Goal: Transaction & Acquisition: Book appointment/travel/reservation

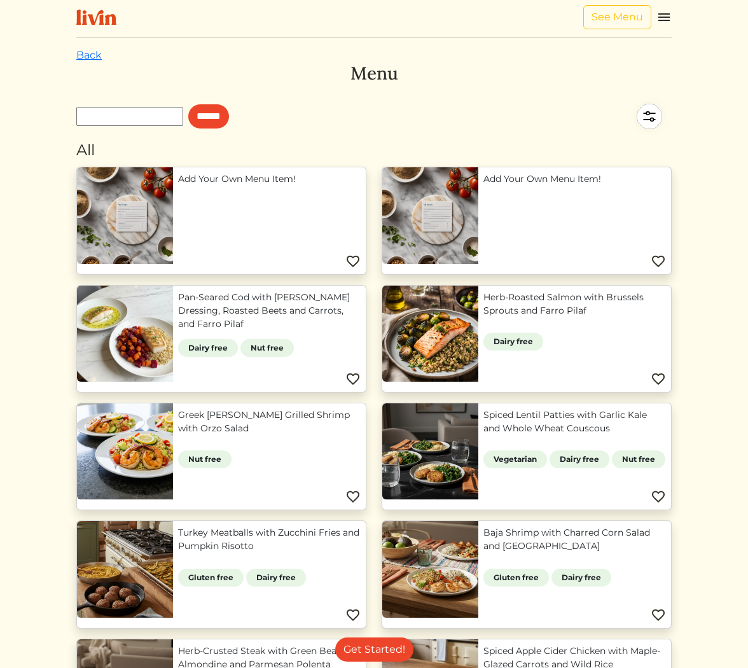
scroll to position [717, 0]
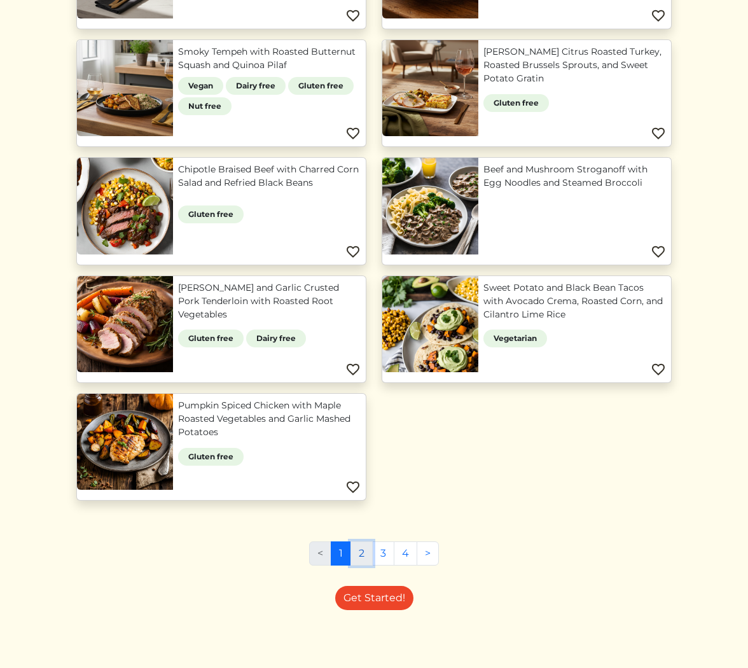
click at [362, 547] on link "2" at bounding box center [362, 553] width 22 height 24
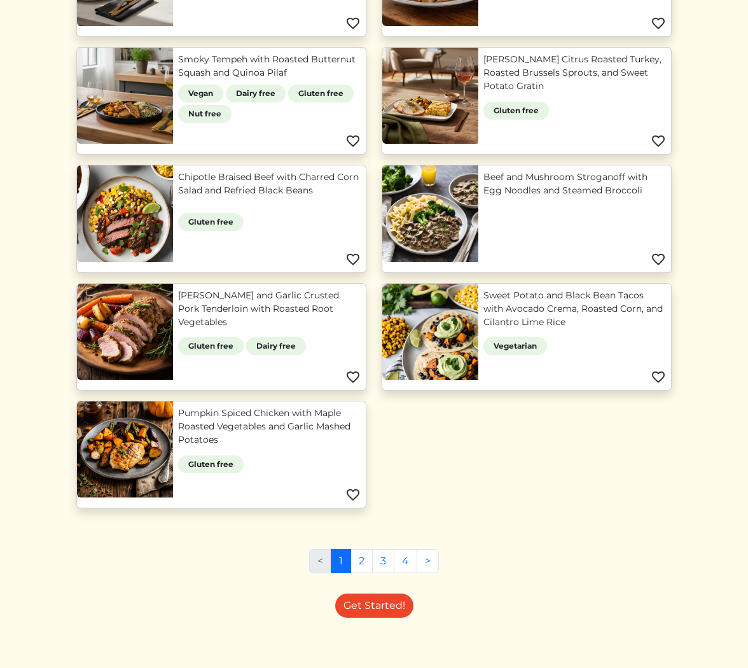
scroll to position [717, 0]
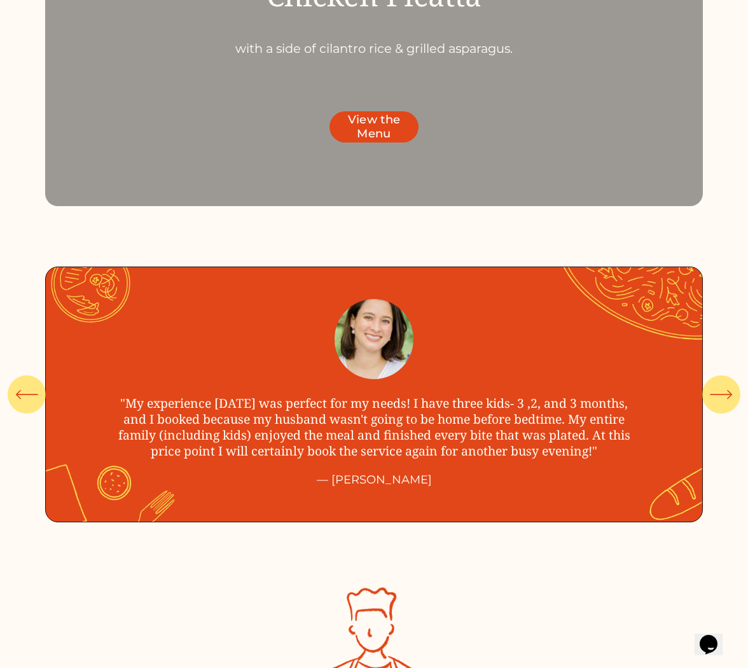
scroll to position [3890, 0]
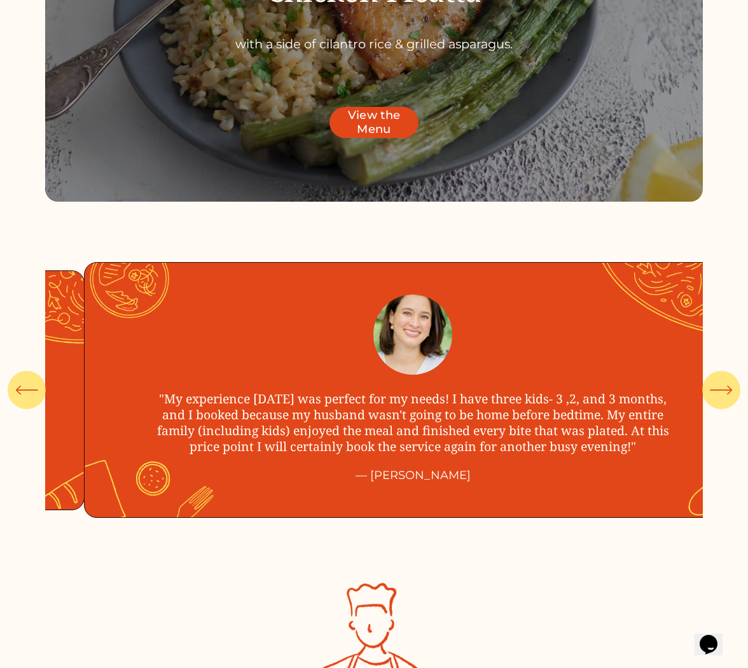
drag, startPoint x: 506, startPoint y: 431, endPoint x: 527, endPoint y: 461, distance: 36.5
click at [527, 461] on ul ""My experience yesterday was perfect for my needs! I have three kids- 3 ,2, and…" at bounding box center [374, 390] width 658 height 272
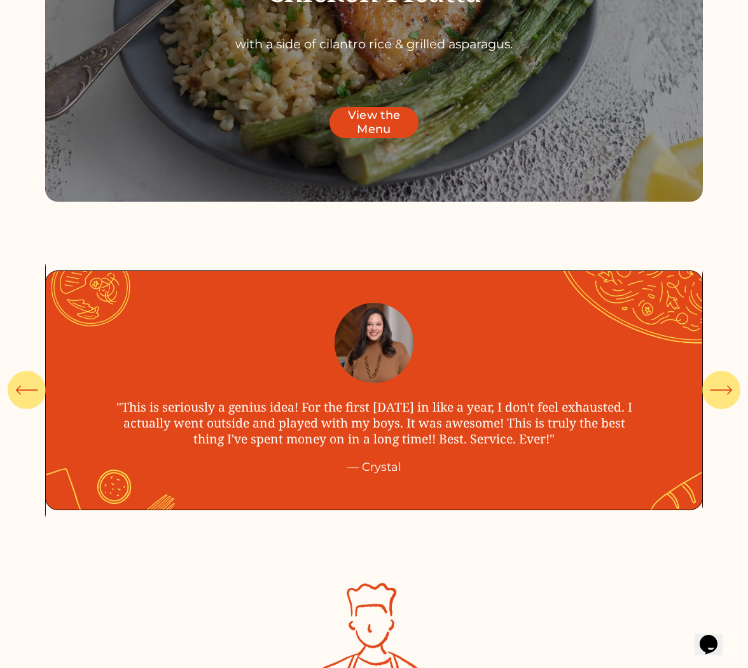
click at [644, 420] on ul ""My experience yesterday was perfect for my needs! I have three kids- 3 ,2, and…" at bounding box center [374, 390] width 658 height 272
click at [732, 391] on icon "\a \a \a Next\a \a" at bounding box center [721, 390] width 23 height 23
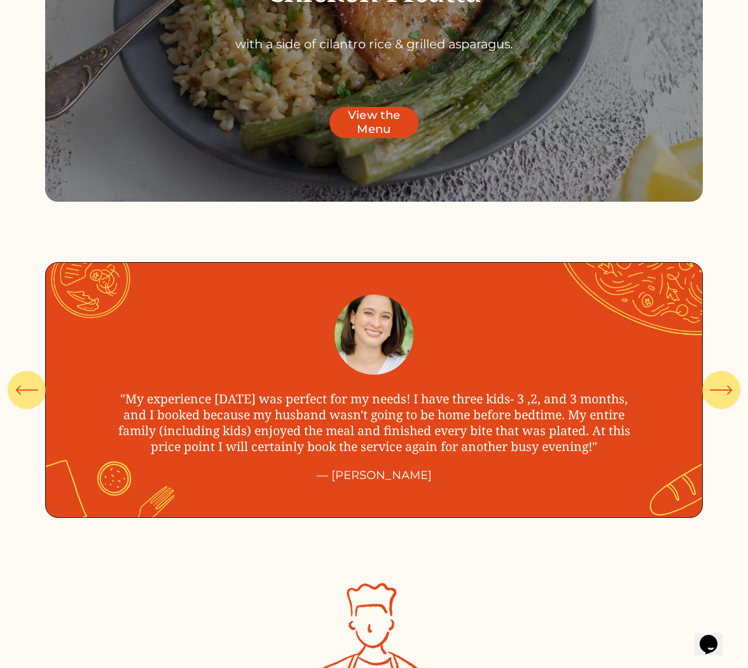
click at [732, 391] on icon "\a \a \a Next\a \a" at bounding box center [721, 390] width 23 height 23
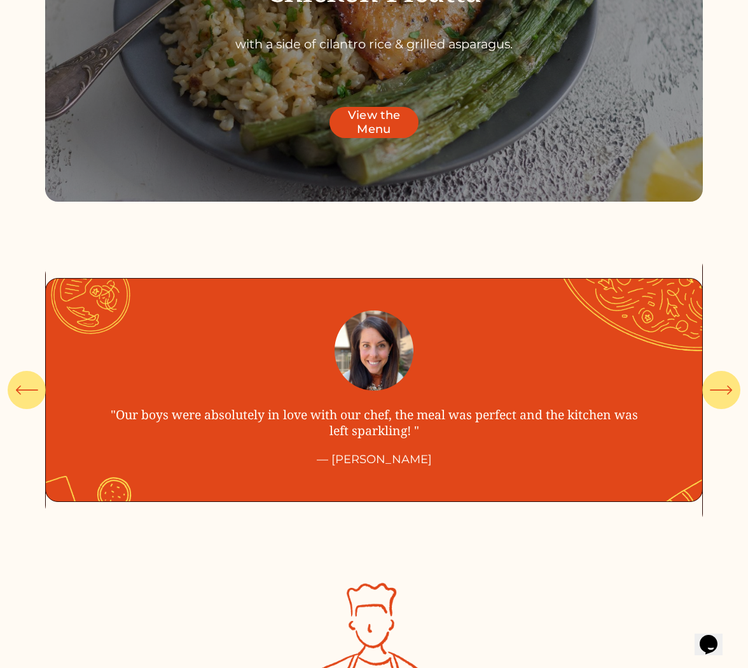
click at [732, 391] on icon "\a \a \a Next\a \a" at bounding box center [721, 390] width 23 height 23
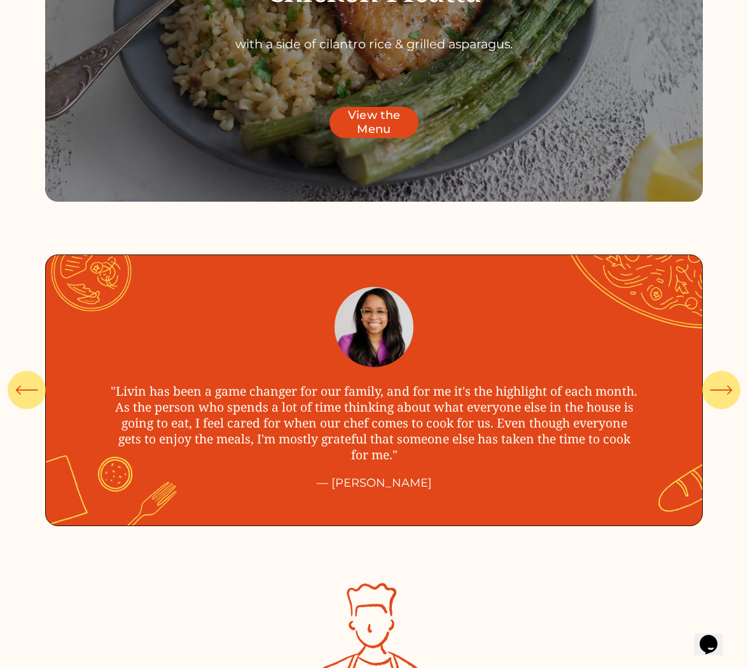
click at [732, 391] on icon "\a \a \a Next\a \a" at bounding box center [721, 390] width 23 height 23
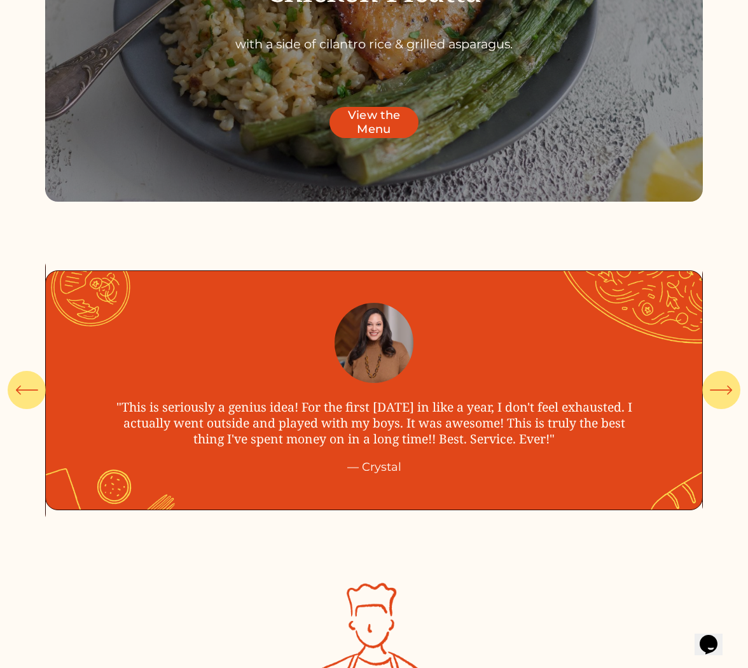
click at [732, 391] on icon "\a \a \a Next\a \a" at bounding box center [721, 390] width 23 height 23
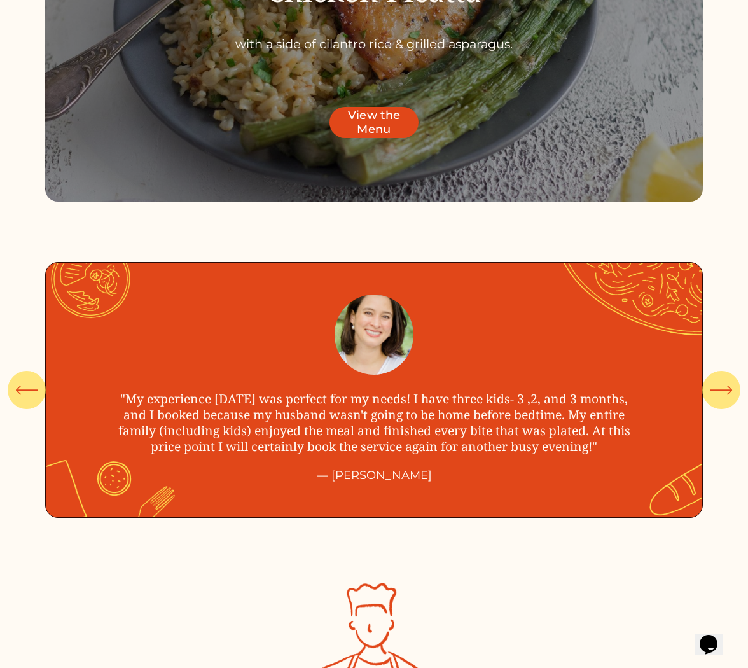
click at [732, 391] on icon "\a \a \a Next\a \a" at bounding box center [721, 390] width 23 height 23
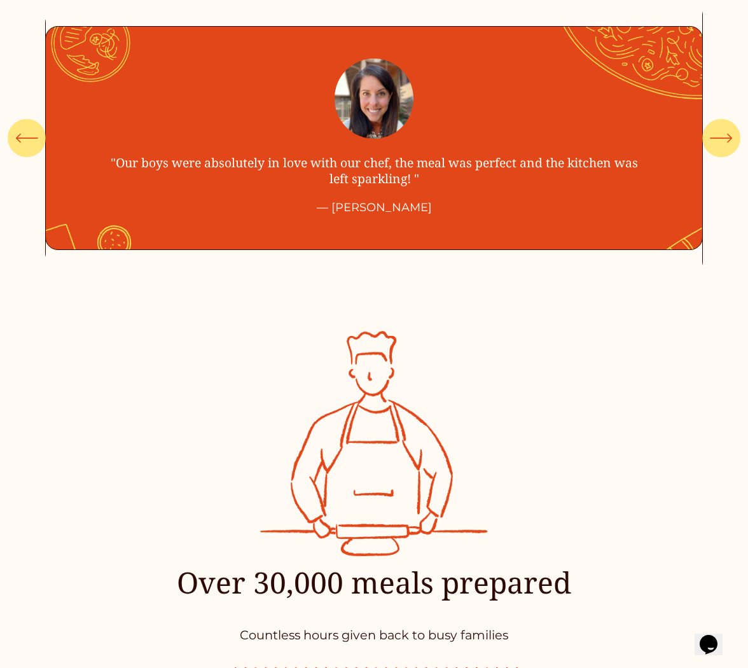
scroll to position [4529, 0]
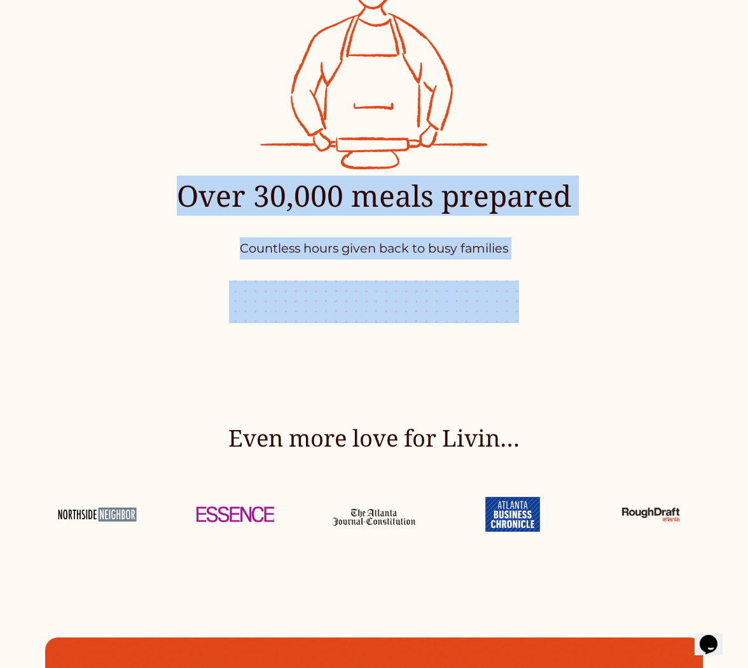
drag, startPoint x: 331, startPoint y: 296, endPoint x: 408, endPoint y: 366, distance: 103.6
click at [408, 366] on div "Over 30,000 meals prepared Countless hours given back to busy families" at bounding box center [374, 133] width 748 height 478
click at [415, 369] on div "Over 30,000 meals prepared Countless hours given back to busy families" at bounding box center [374, 133] width 748 height 478
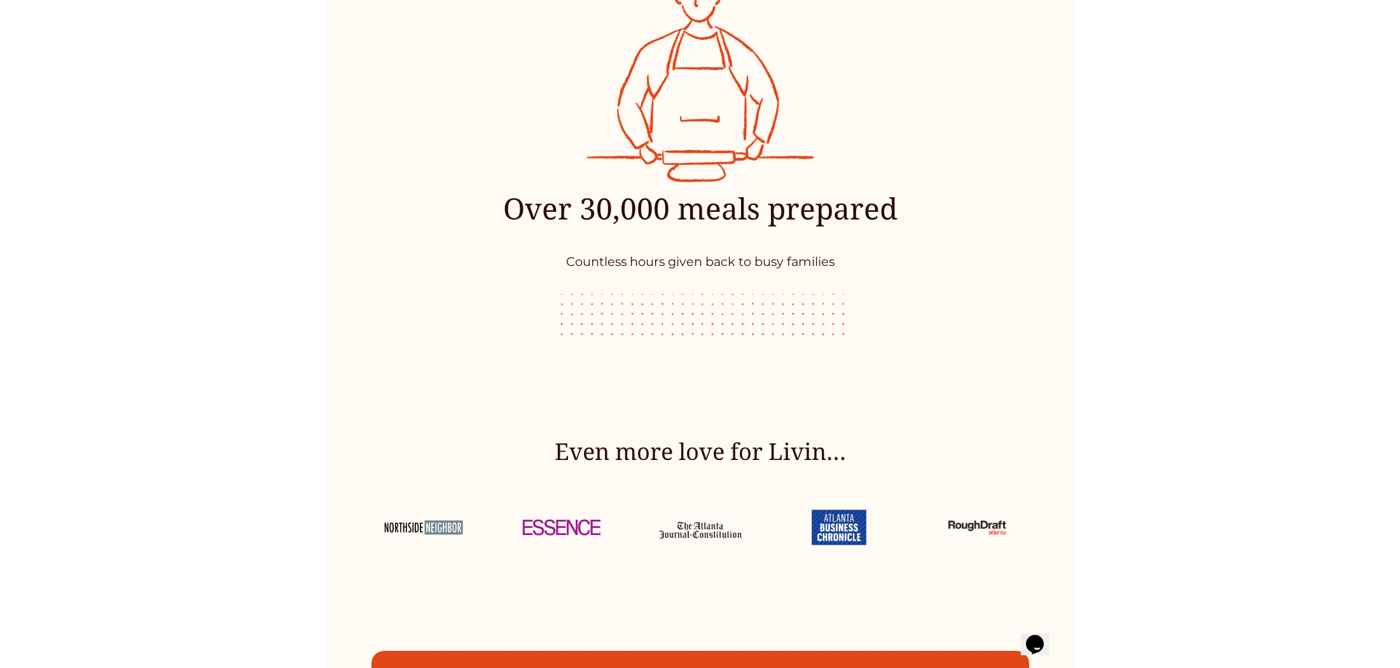
scroll to position [6102, 0]
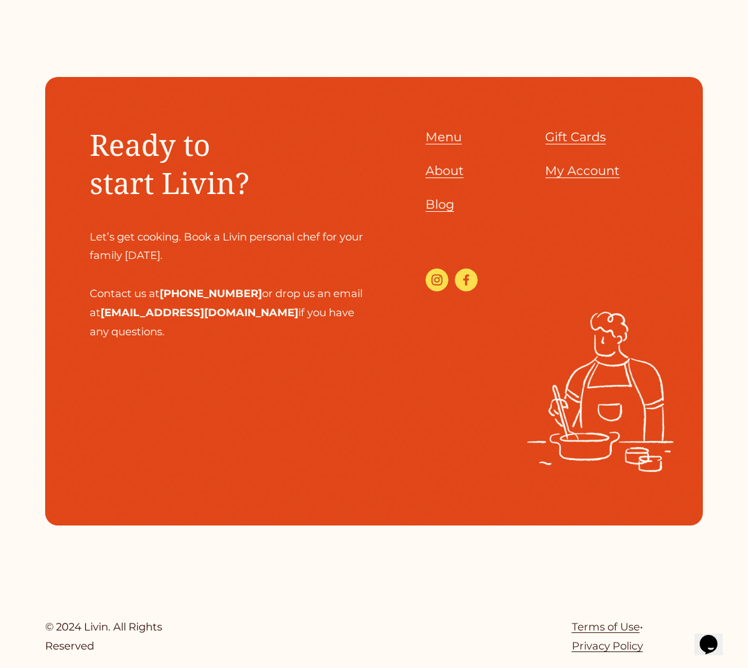
scroll to position [2846, 0]
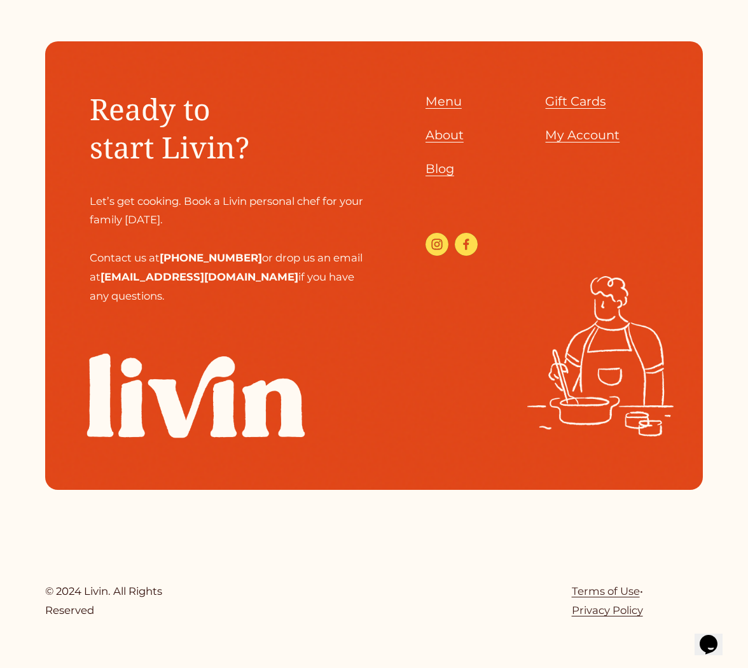
click at [443, 169] on span "Blog" at bounding box center [440, 168] width 29 height 15
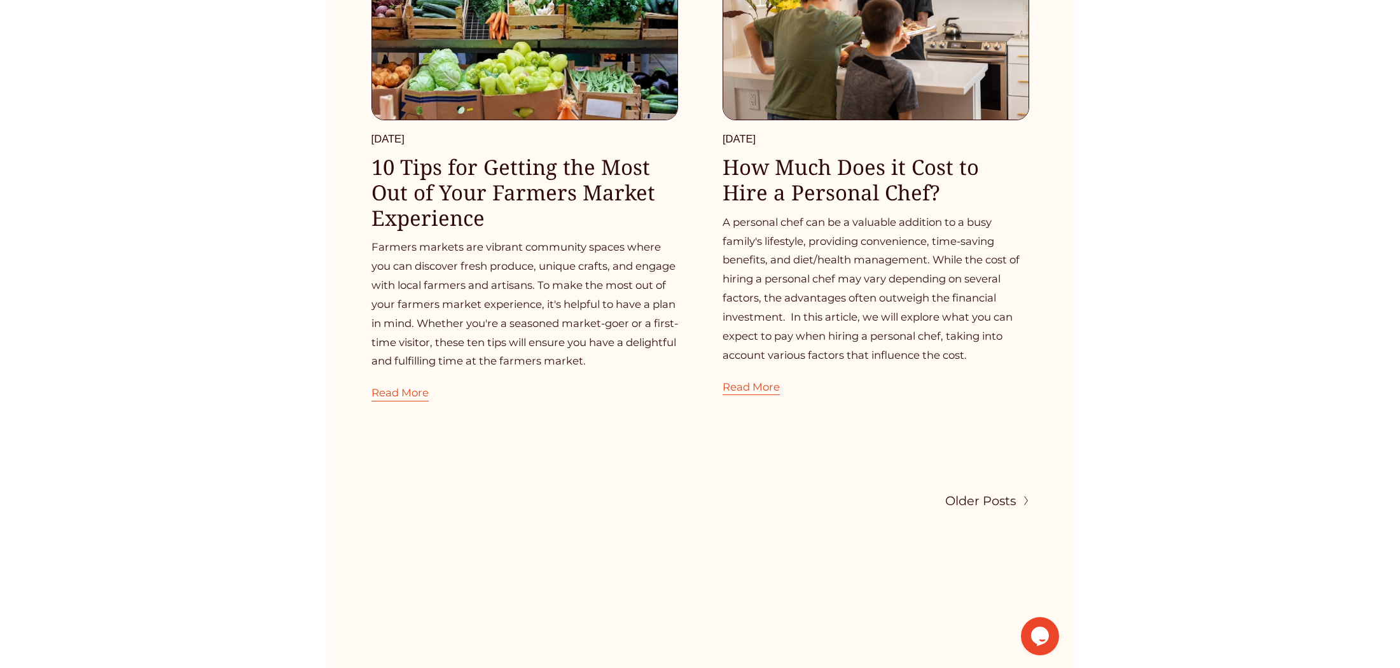
scroll to position [5391, 0]
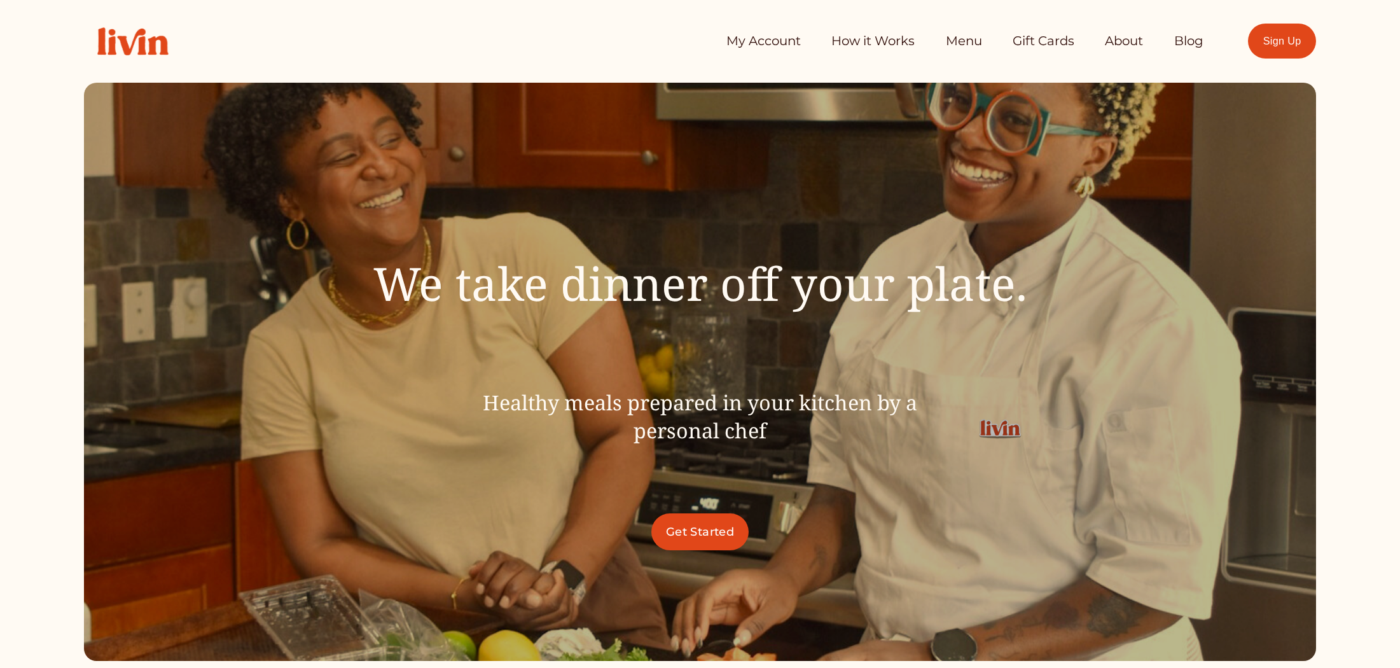
click at [131, 40] on img at bounding box center [133, 41] width 98 height 55
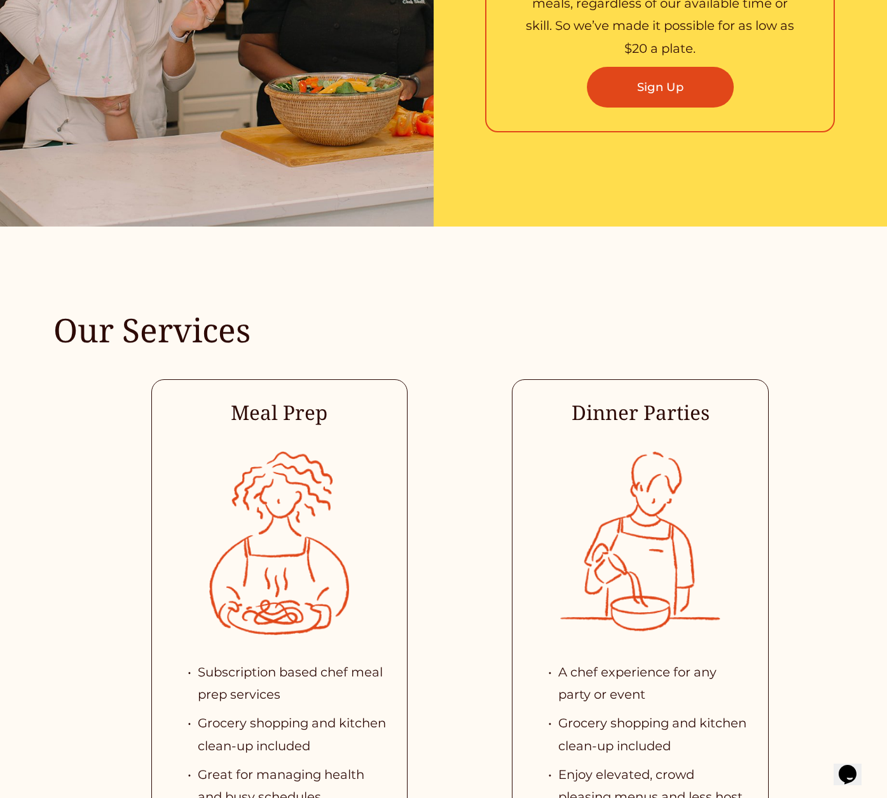
scroll to position [2192, 0]
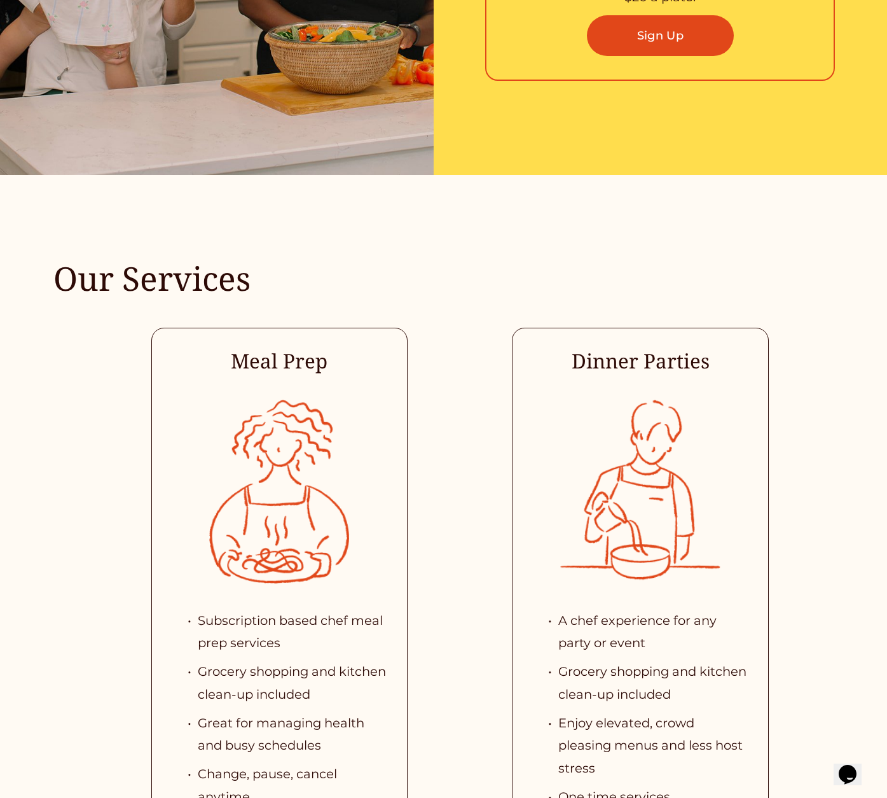
click at [274, 375] on h4 "Meal Prep" at bounding box center [280, 360] width 256 height 27
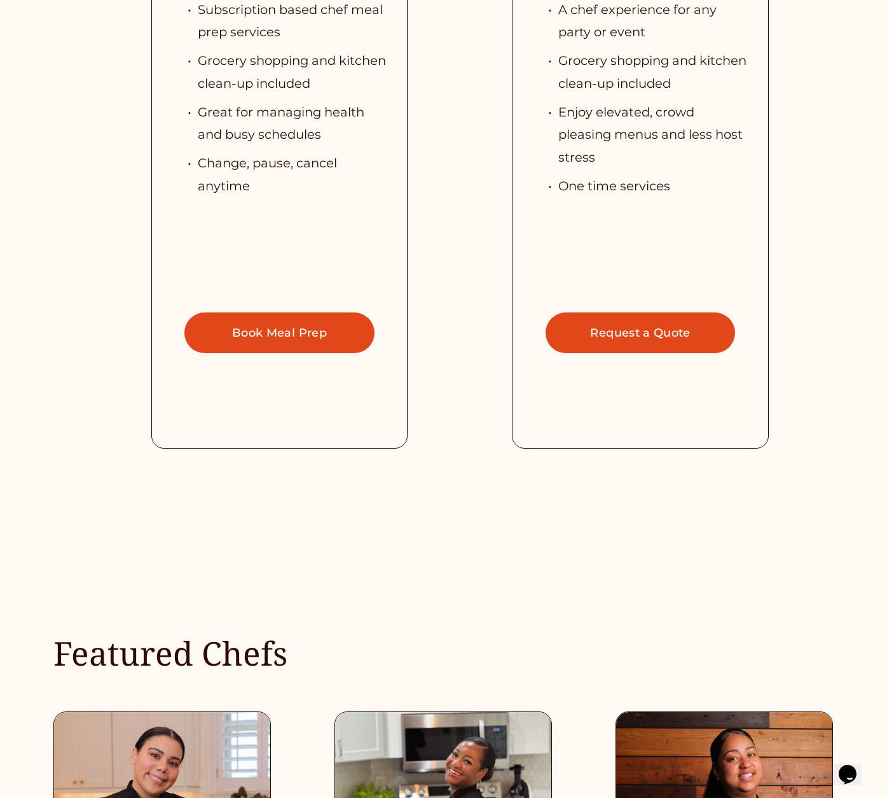
scroll to position [2804, 0]
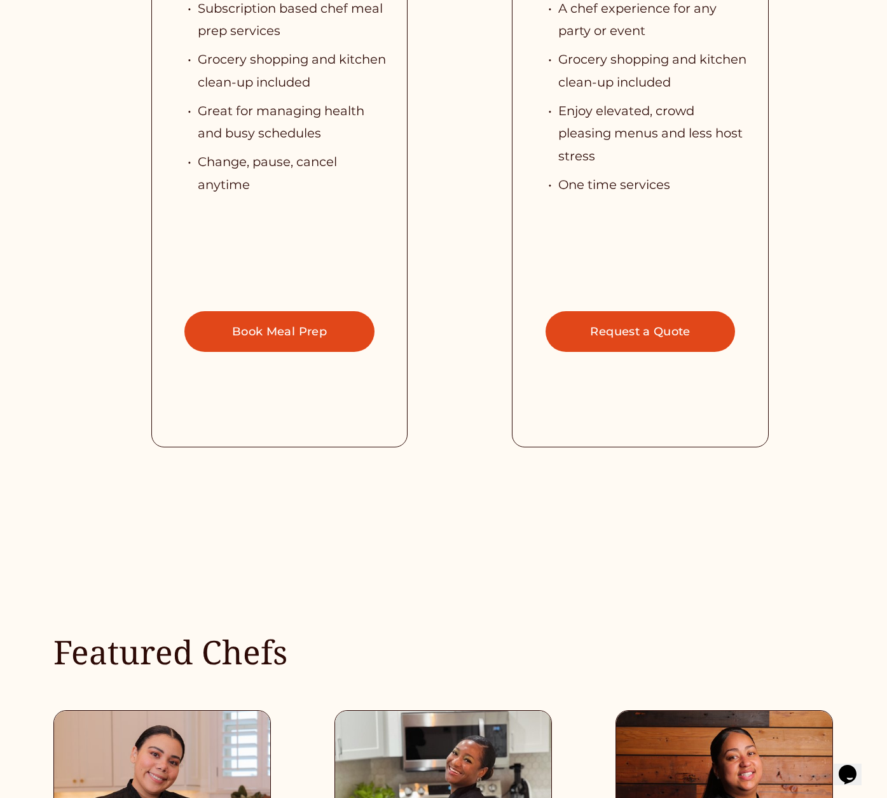
click at [241, 352] on link "Book Meal Prep" at bounding box center [279, 331] width 190 height 41
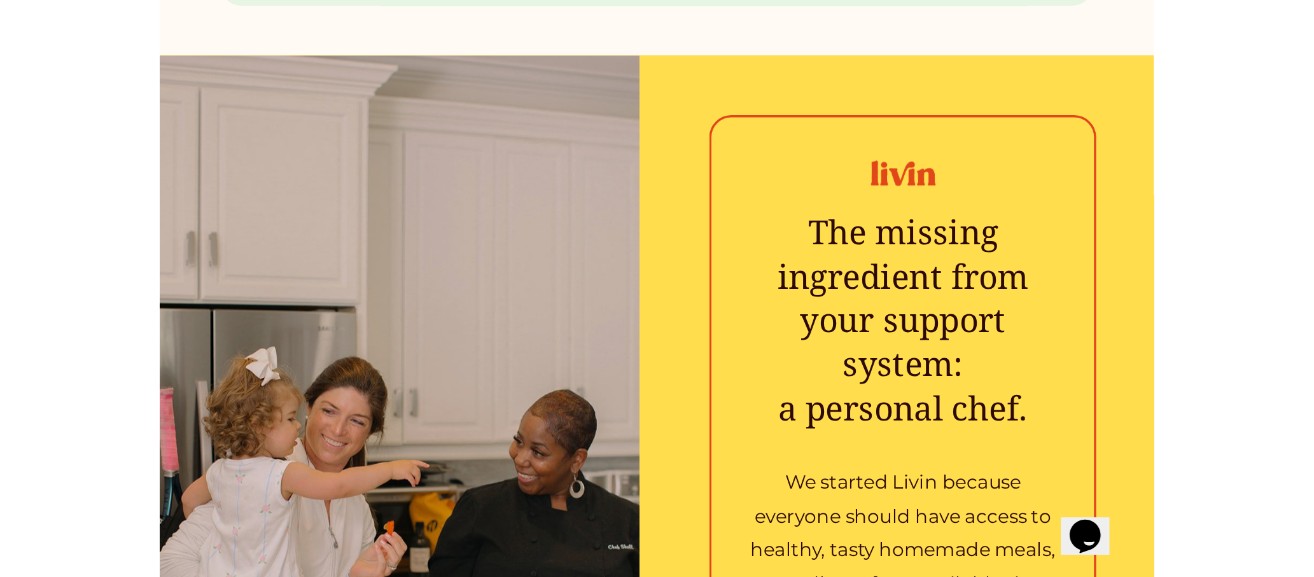
scroll to position [0, 0]
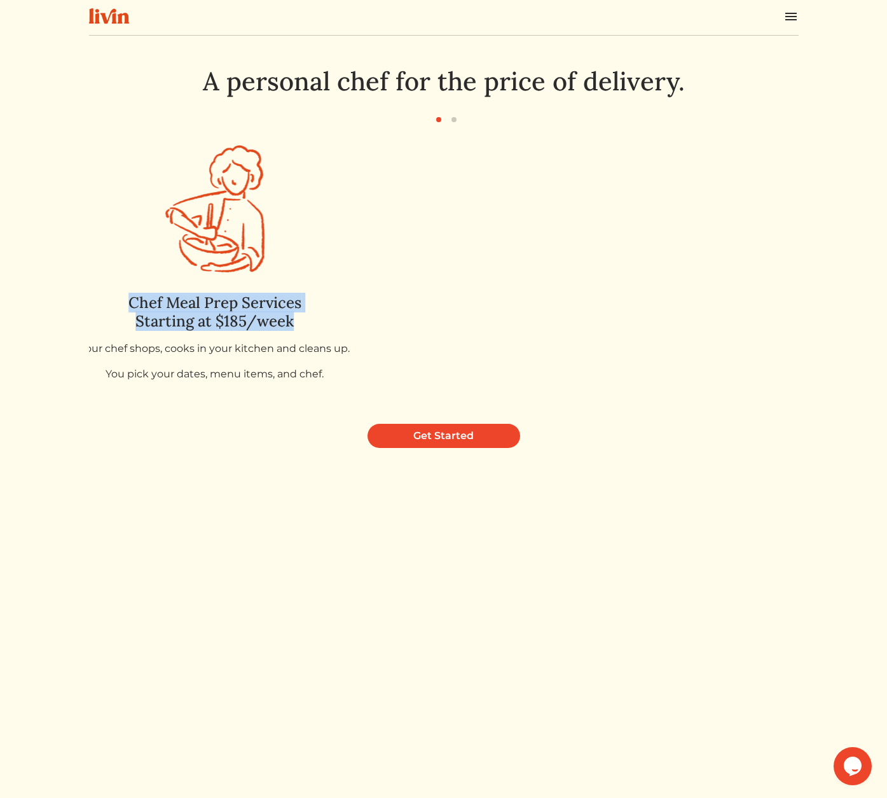
drag, startPoint x: 438, startPoint y: 314, endPoint x: 289, endPoint y: 291, distance: 151.2
click at [289, 291] on div "Chef Meal Prep Services Starting at $185/week Your chef shops, cooks in your ki…" at bounding box center [215, 338] width 270 height 108
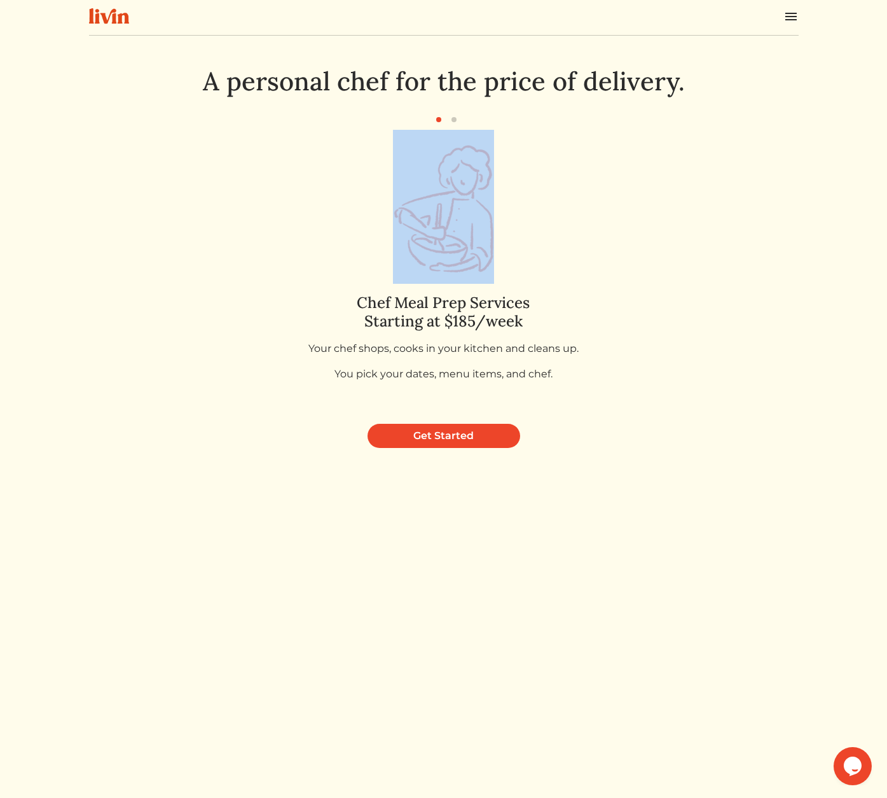
drag, startPoint x: -38, startPoint y: 255, endPoint x: -78, endPoint y: 248, distance: 41.3
click at [0, 248] on html "Log In Book a Chef Become a Chef Browse Menu A personal chef for the price of d…" at bounding box center [443, 399] width 887 height 798
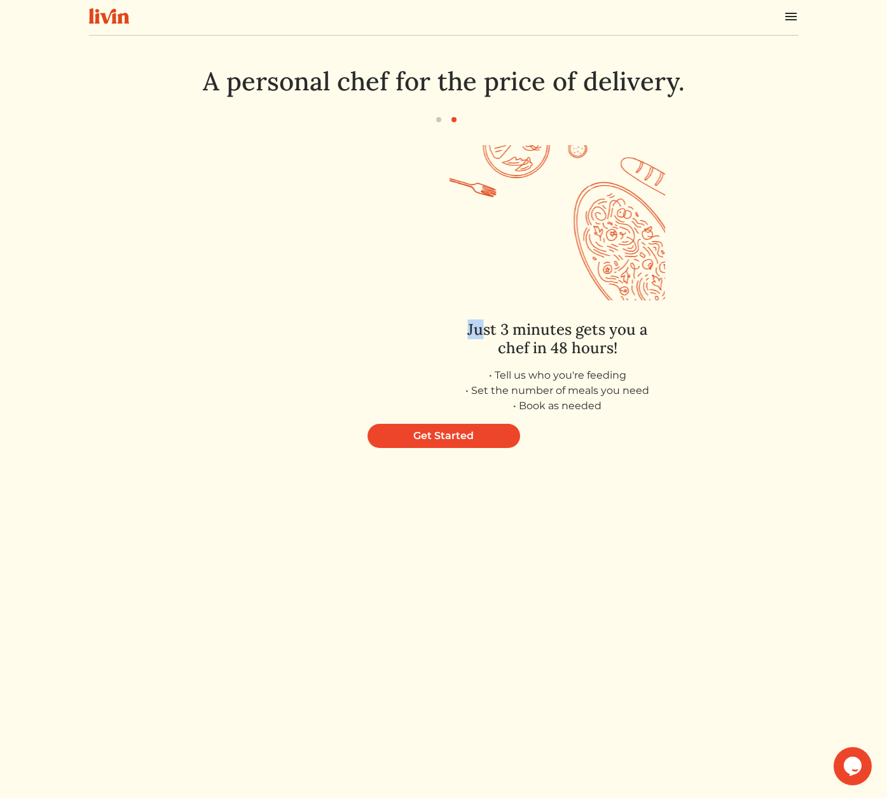
drag, startPoint x: 341, startPoint y: 328, endPoint x: 662, endPoint y: 330, distance: 320.6
click at [661, 330] on div "Just 3 minutes gets you a chef in 48 hours! • Tell us who you're feeding • Set …" at bounding box center [558, 361] width 216 height 103
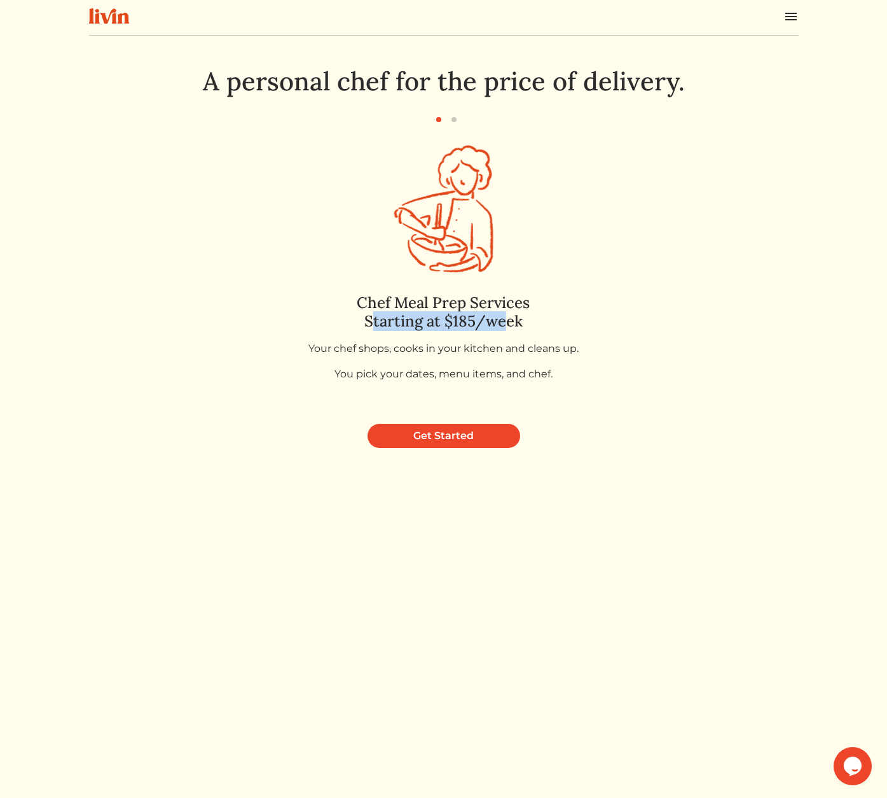
drag, startPoint x: 507, startPoint y: 328, endPoint x: 113, endPoint y: 307, distance: 394.4
click at [309, 312] on h4 "Chef Meal Prep Services Starting at $185/week" at bounding box center [444, 312] width 270 height 37
